Goal: Download file/media

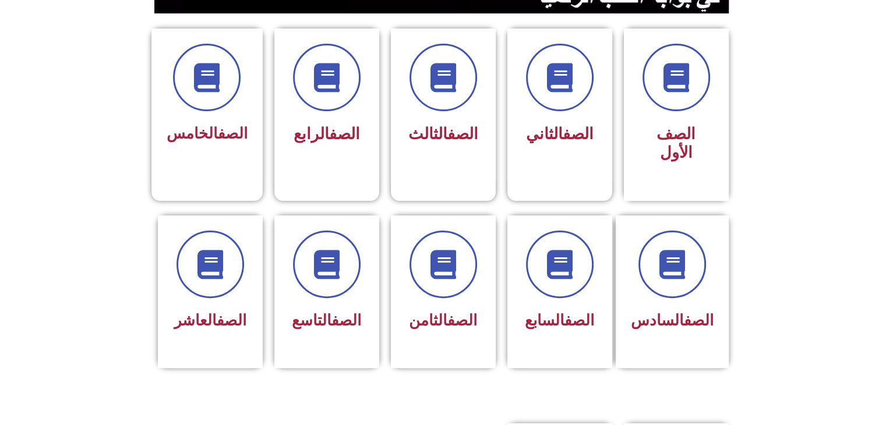
scroll to position [349, 0]
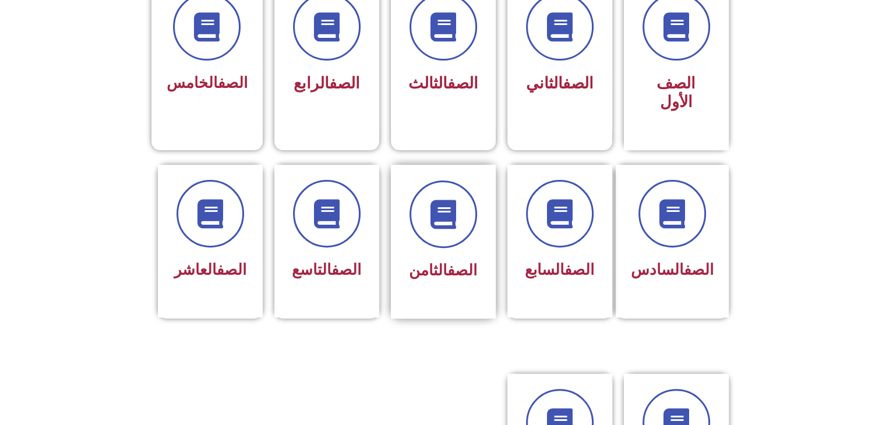
click at [402, 250] on div "الصف الثامن" at bounding box center [443, 242] width 105 height 154
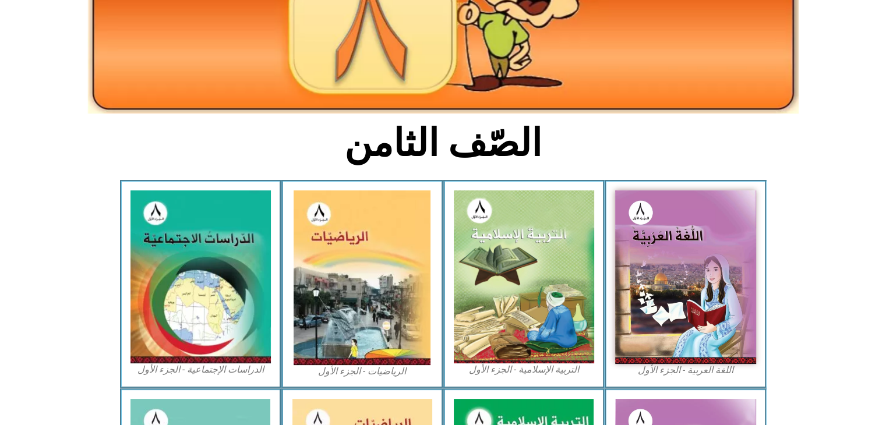
scroll to position [195, 0]
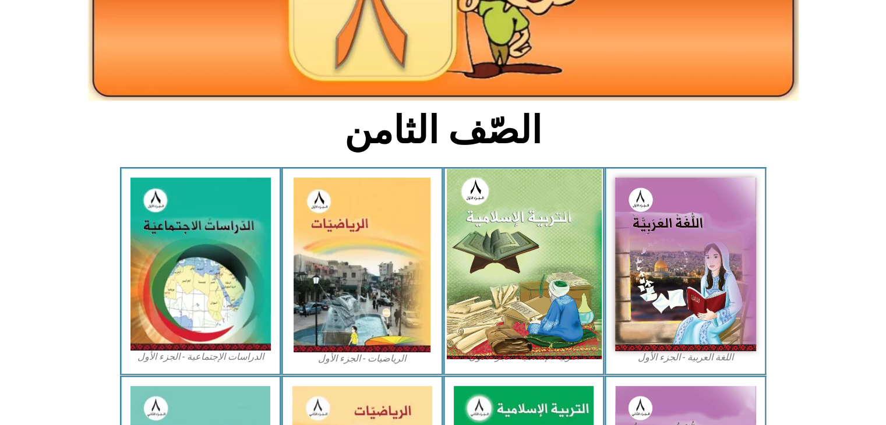
click at [516, 271] on img at bounding box center [523, 264] width 155 height 191
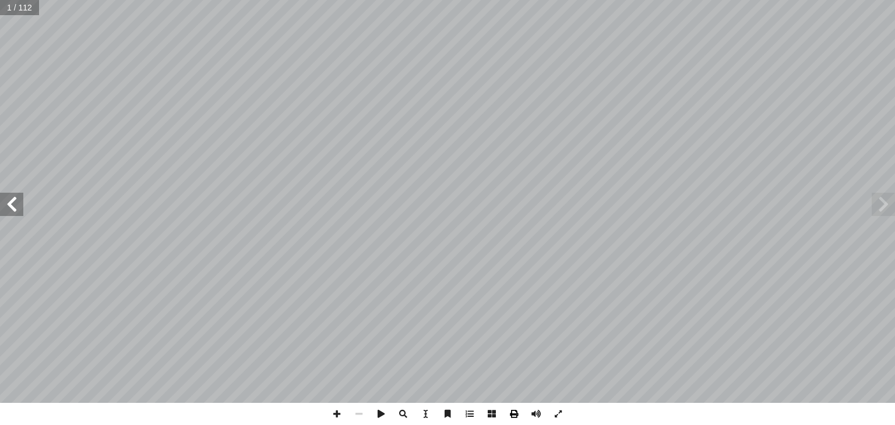
click at [512, 413] on span at bounding box center [514, 414] width 22 height 22
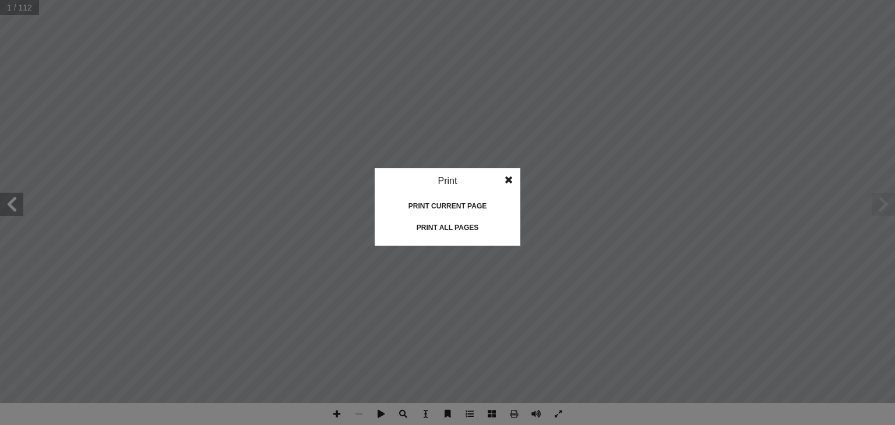
click at [457, 229] on div "Print all pages" at bounding box center [447, 228] width 117 height 19
